Goal: Information Seeking & Learning: Learn about a topic

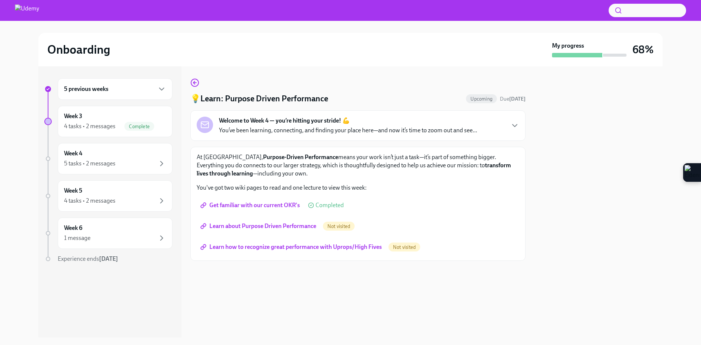
click at [294, 228] on span "Learn about Purpose Driven Performance" at bounding box center [259, 225] width 114 height 7
click at [142, 164] on div "5 tasks • 2 messages" at bounding box center [115, 163] width 102 height 9
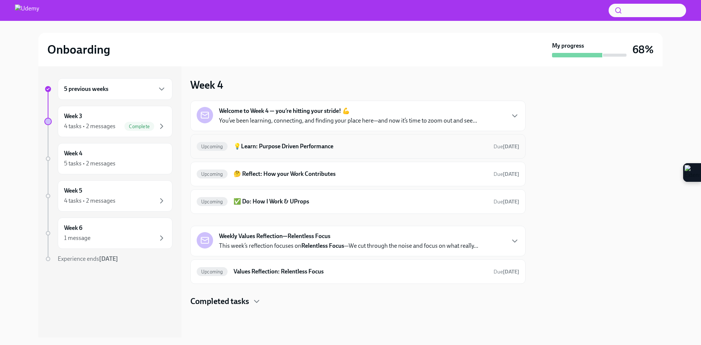
click at [374, 147] on h6 "💡Learn: Purpose Driven Performance" at bounding box center [360, 146] width 254 height 8
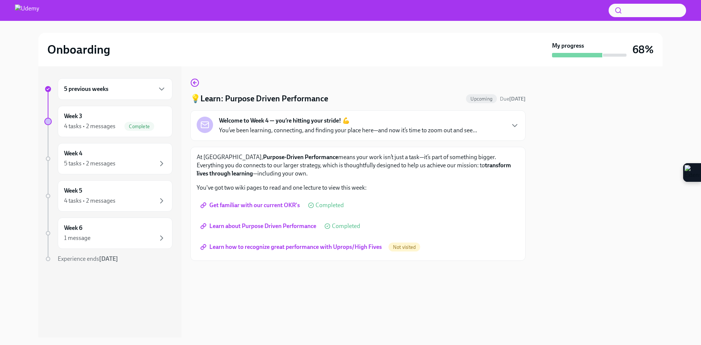
click at [343, 248] on span "Learn how to recognize great performance with Uprops/High Fives" at bounding box center [292, 246] width 180 height 7
